Goal: Task Accomplishment & Management: Check status

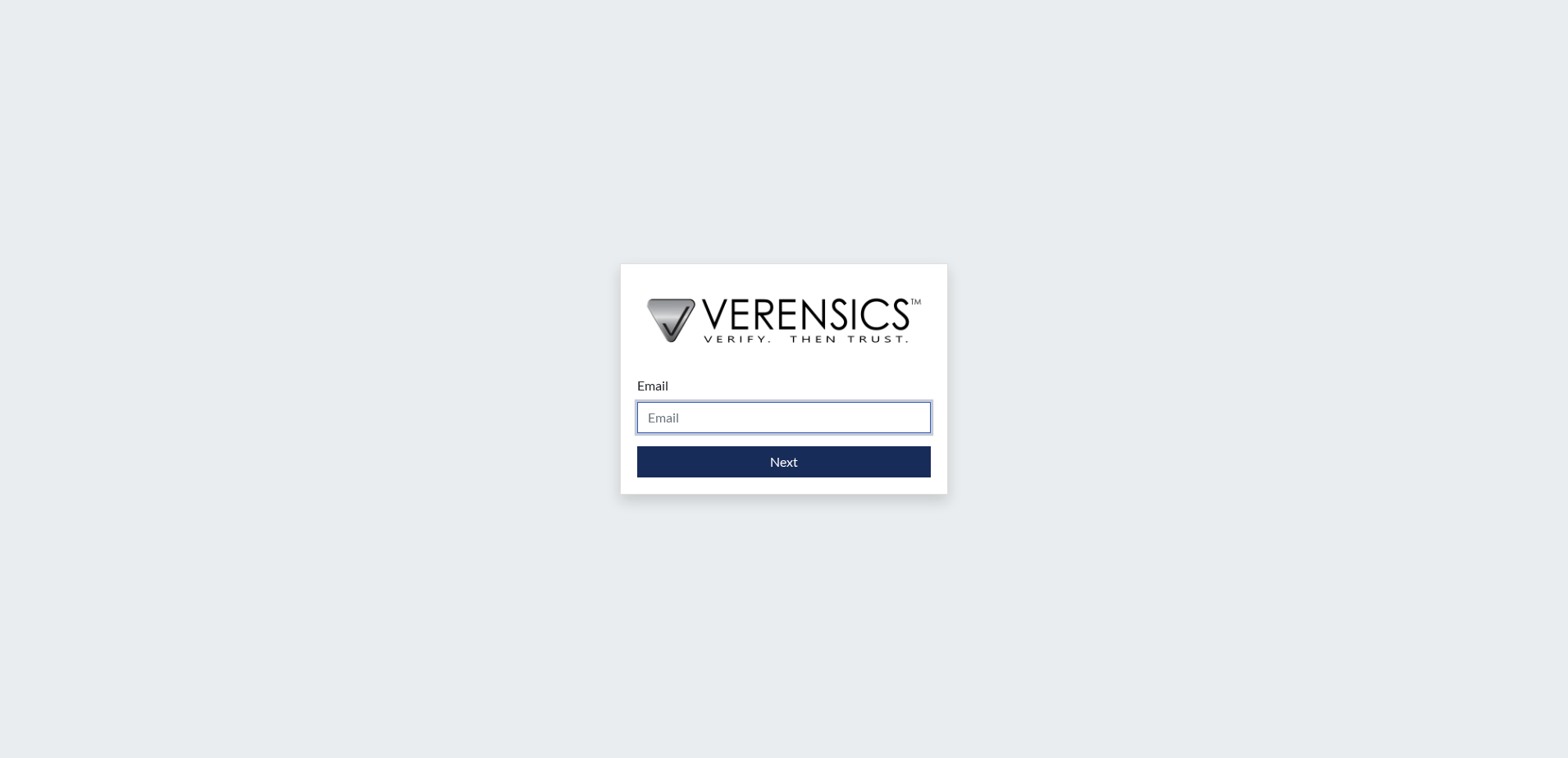
click at [717, 420] on input "Email" at bounding box center [784, 417] width 294 height 31
type input "[PERSON_NAME][EMAIL_ADDRESS][DOMAIN_NAME]"
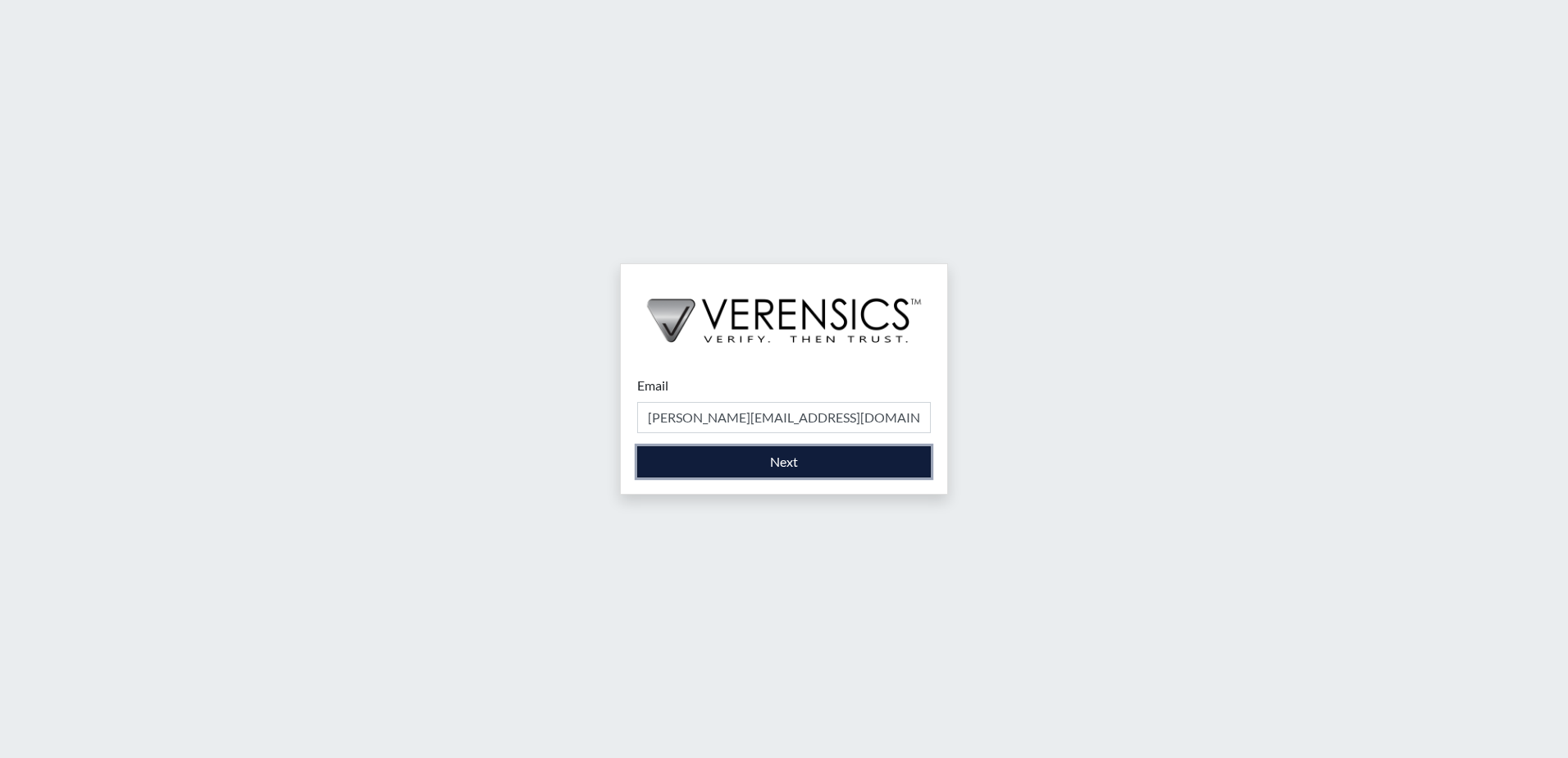
click at [771, 465] on button "Next" at bounding box center [784, 461] width 294 height 31
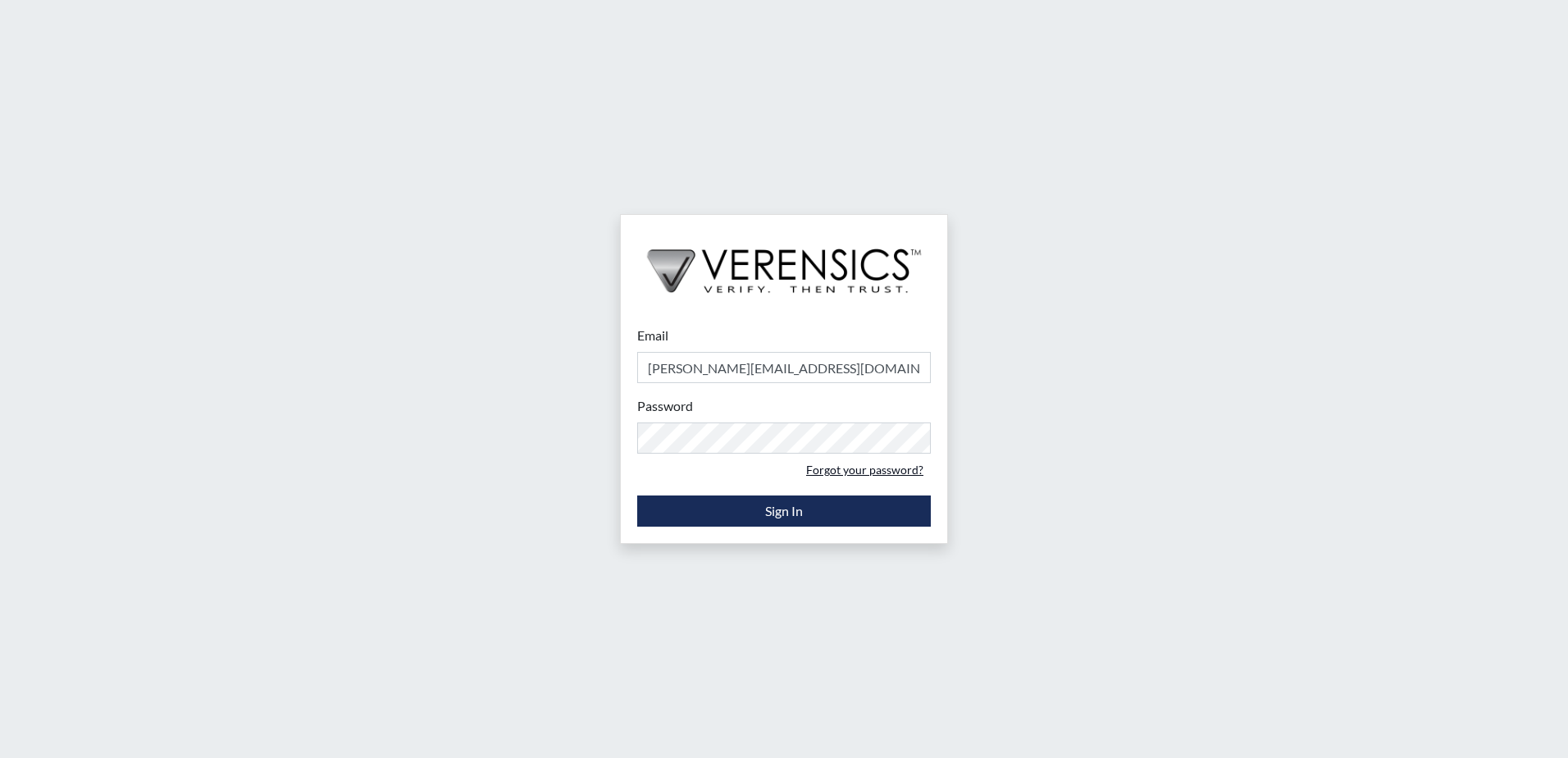
click at [877, 469] on link "Forgot your password?" at bounding box center [865, 469] width 132 height 26
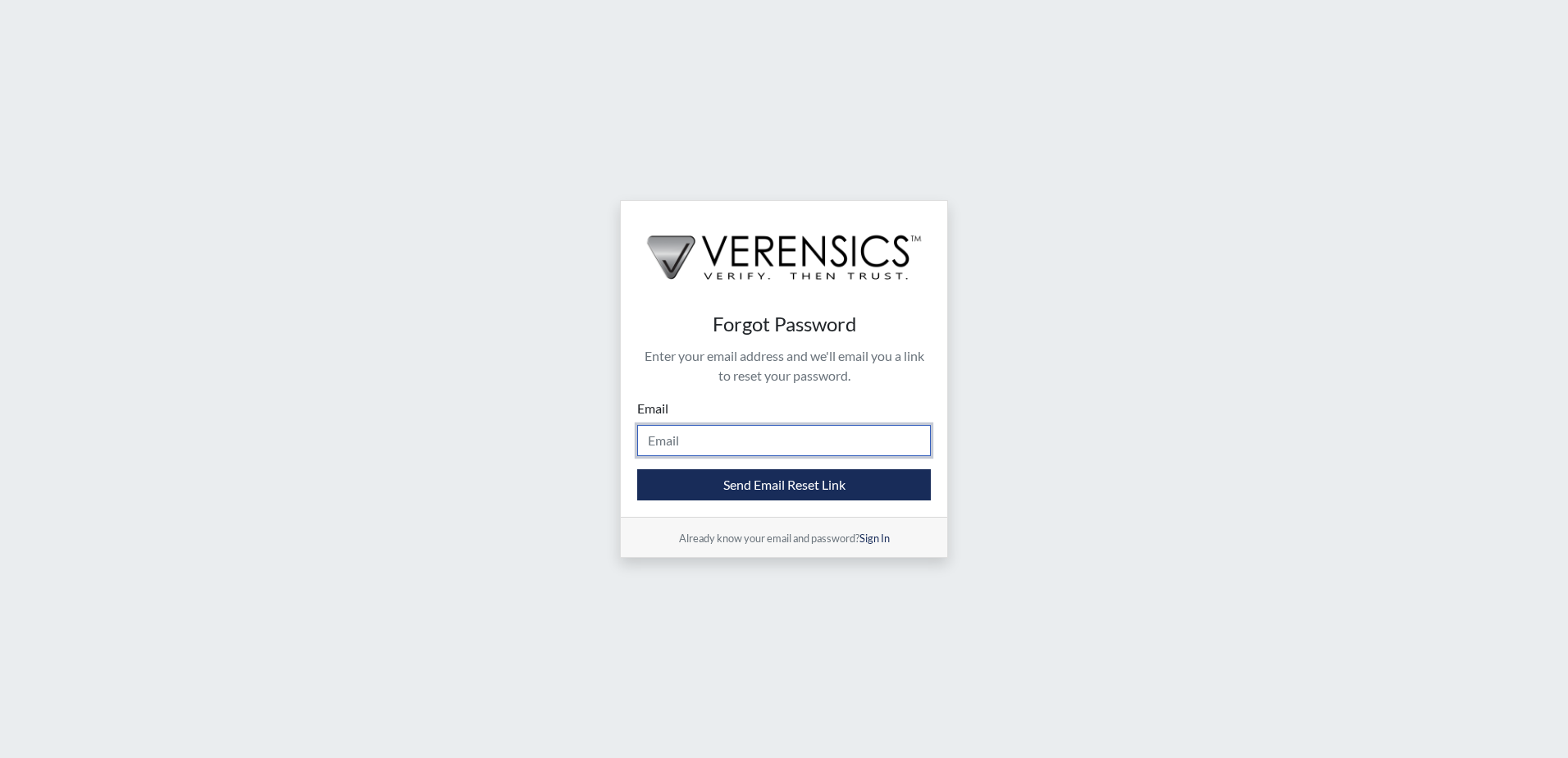
click at [775, 451] on input "Email" at bounding box center [784, 440] width 294 height 31
type input "[PERSON_NAME][EMAIL_ADDRESS][DOMAIN_NAME]"
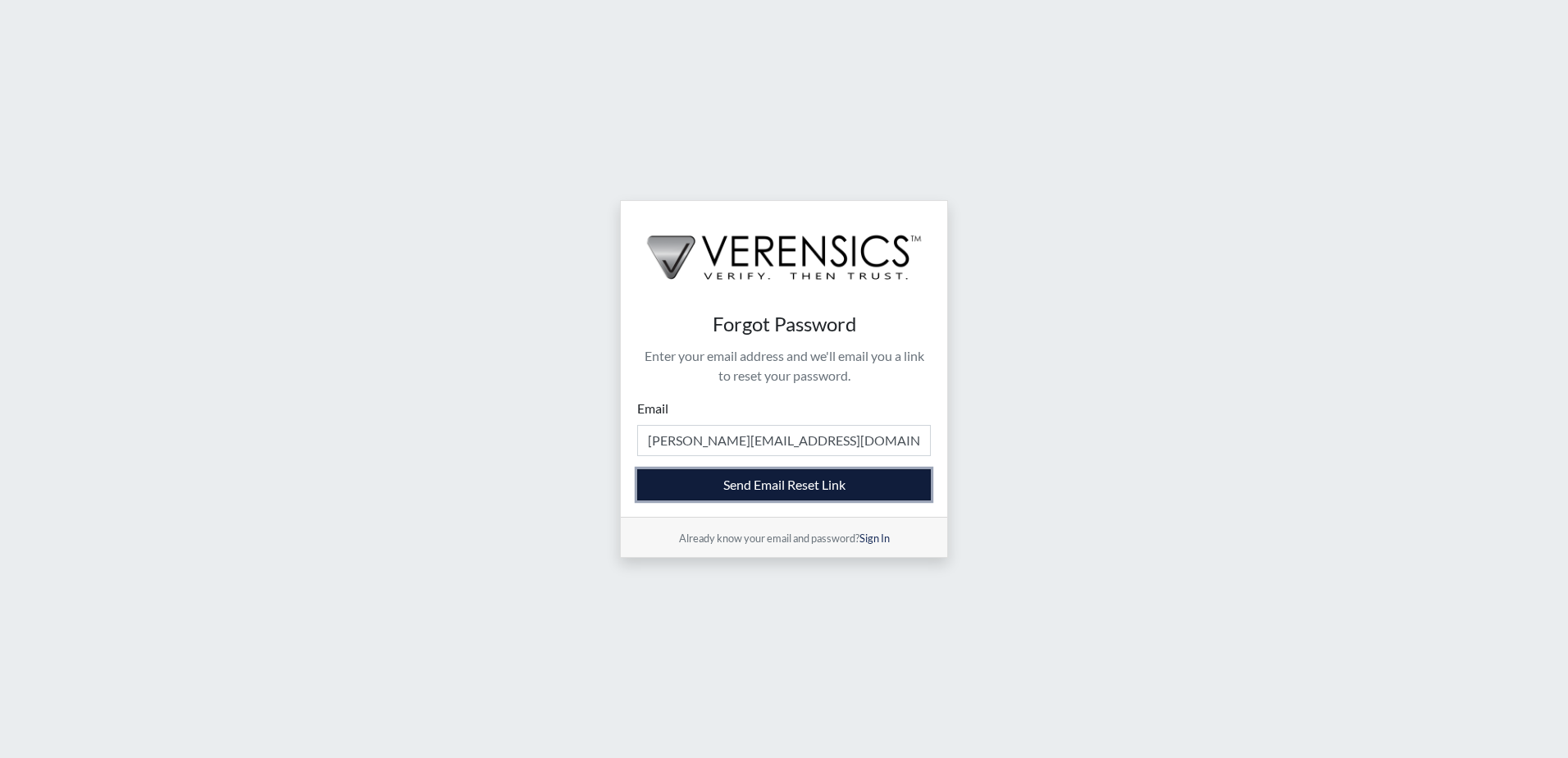
click at [760, 491] on button "Send Email Reset Link" at bounding box center [784, 484] width 294 height 31
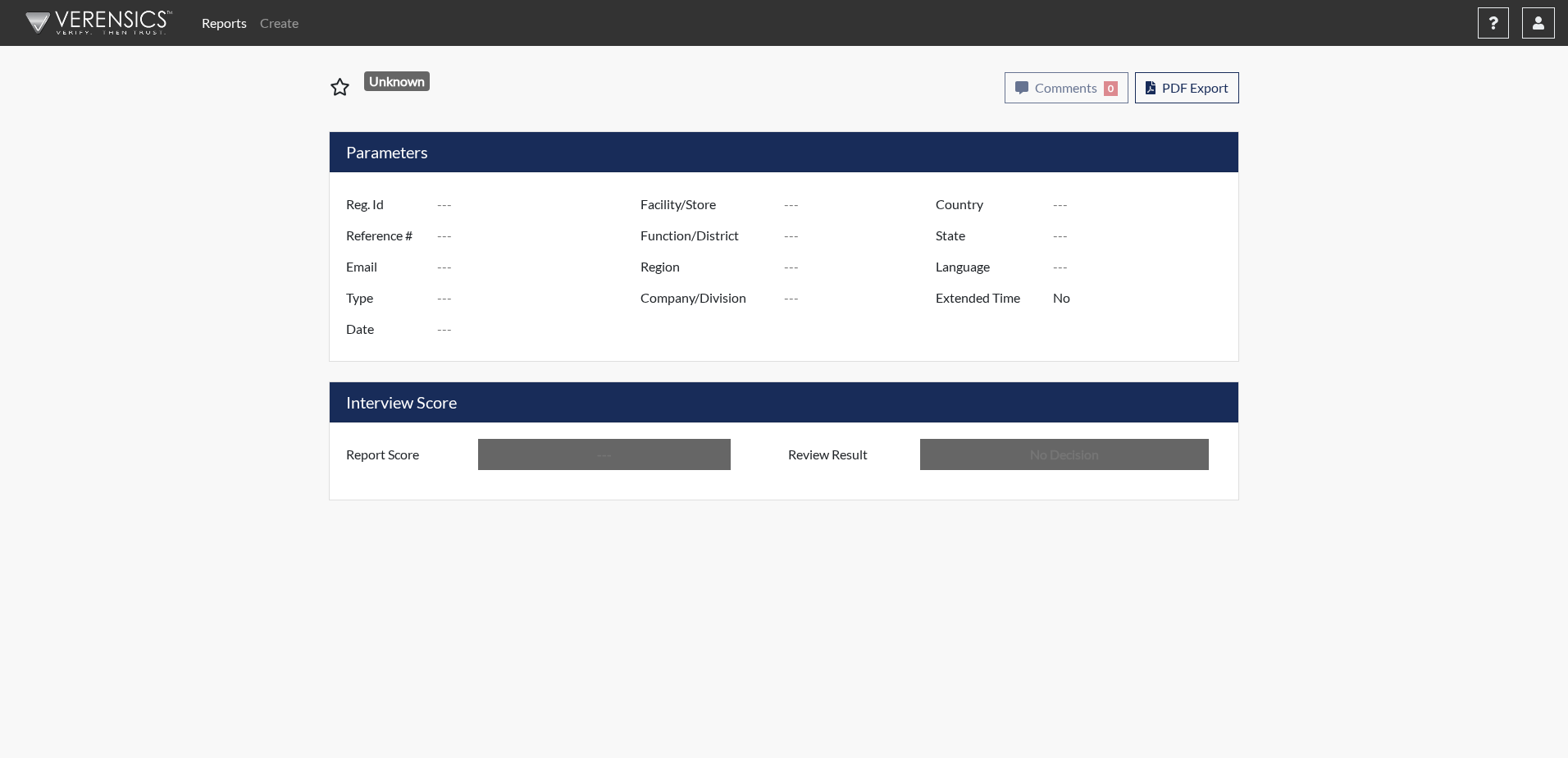
type input "msh4499"
type input "5117"
type input "---"
type input "Corrections Pre-Employment"
type input "[DATE]"
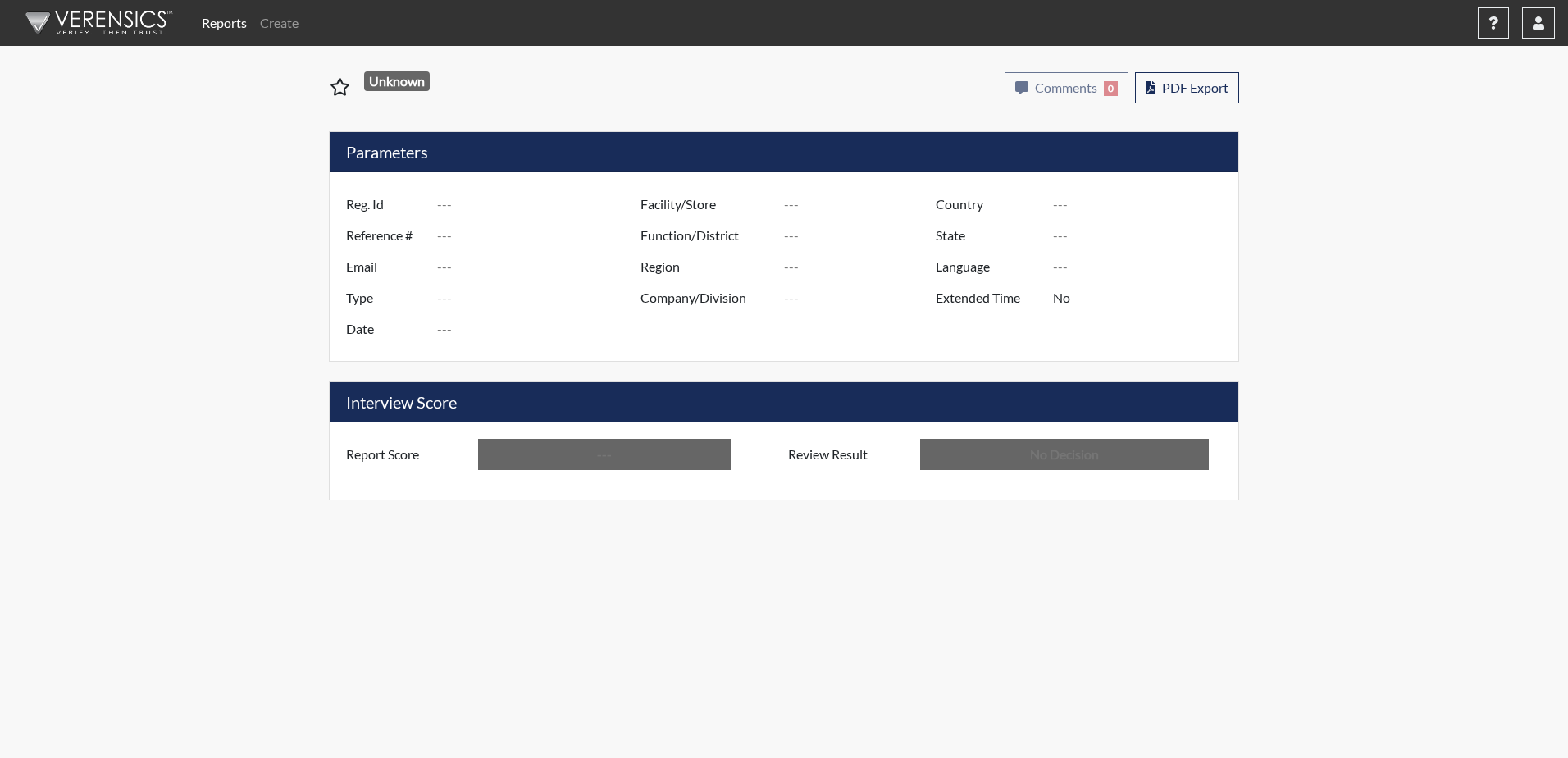
type input "[GEOGRAPHIC_DATA]"
type input "[US_STATE]"
type input "English"
type input "Above Conditions"
type input "In Review"
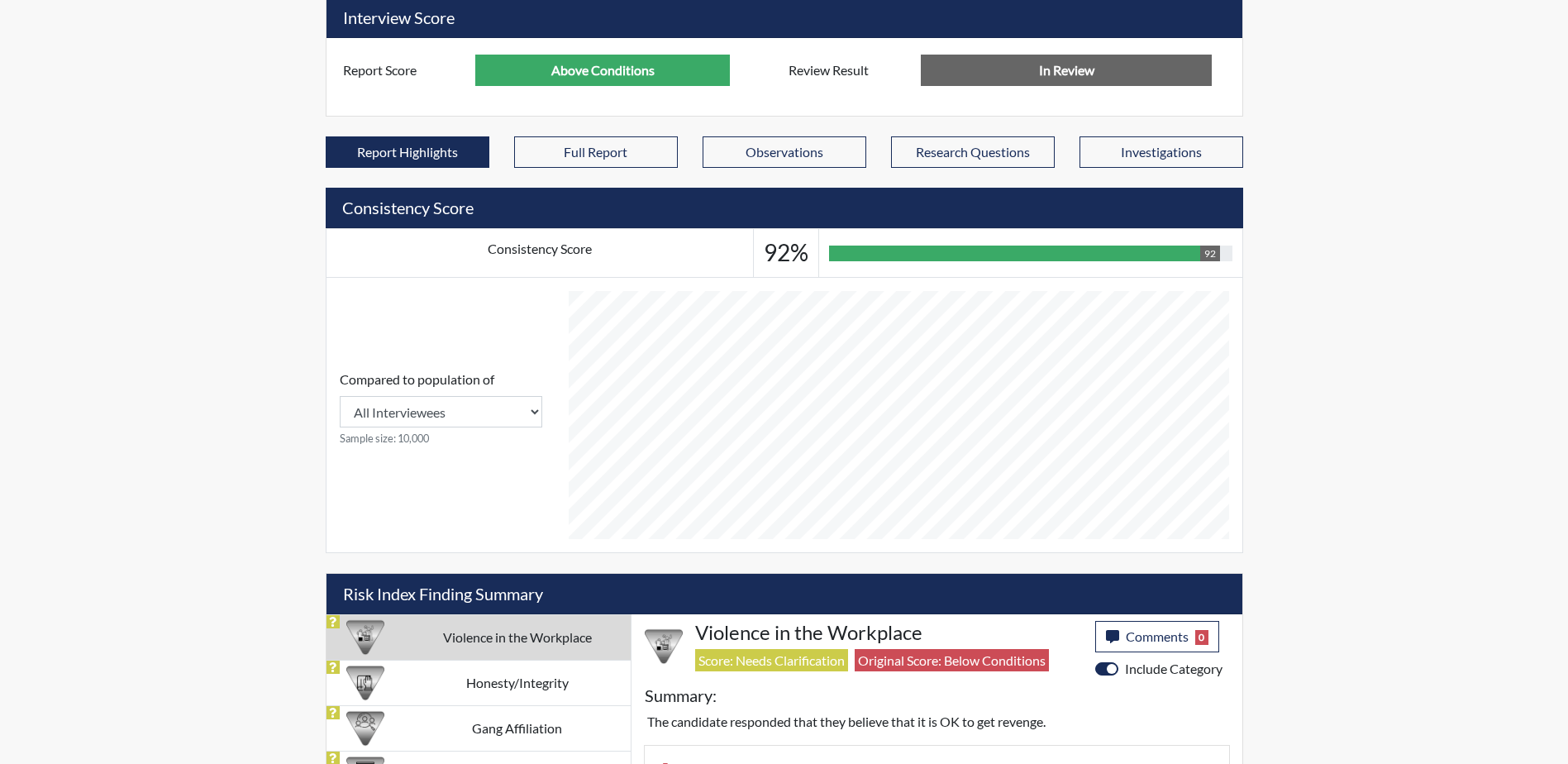
scroll to position [826235, 825632]
